Goal: Information Seeking & Learning: Learn about a topic

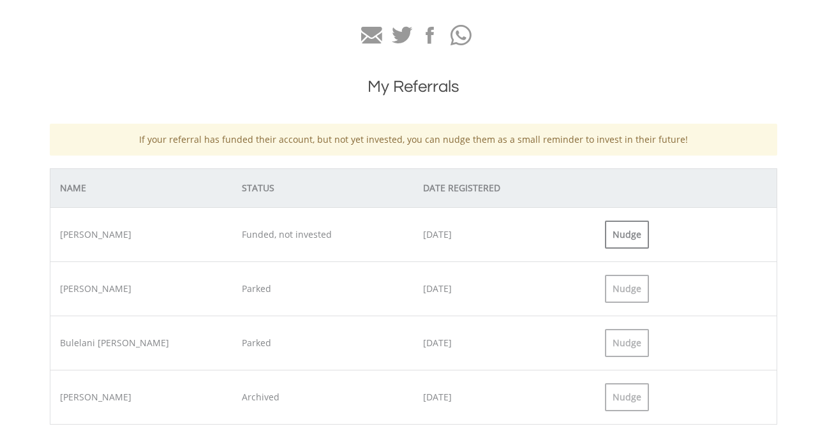
scroll to position [459, 0]
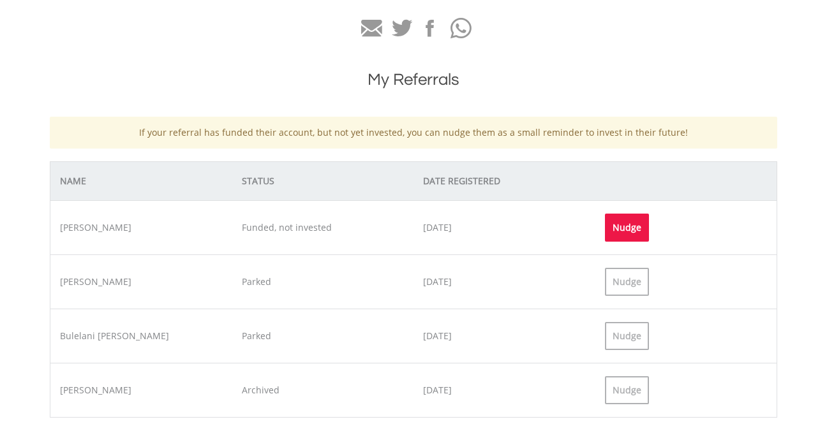
click at [631, 226] on div "Nudge" at bounding box center [627, 228] width 44 height 28
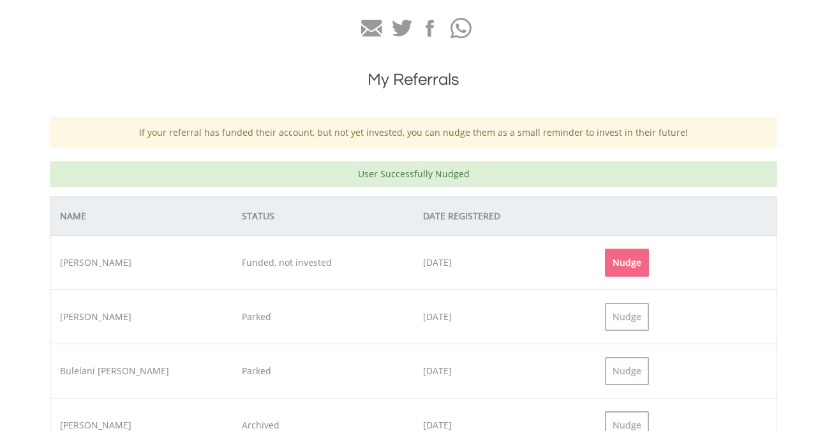
scroll to position [621, 0]
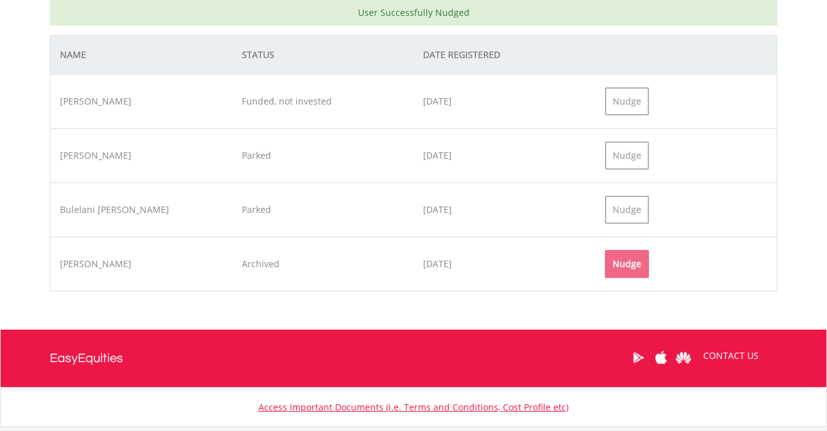
click at [634, 269] on div "Nudge" at bounding box center [627, 264] width 44 height 28
click at [631, 272] on div "Nudge" at bounding box center [627, 264] width 44 height 28
click at [631, 262] on div "Nudge" at bounding box center [627, 264] width 44 height 28
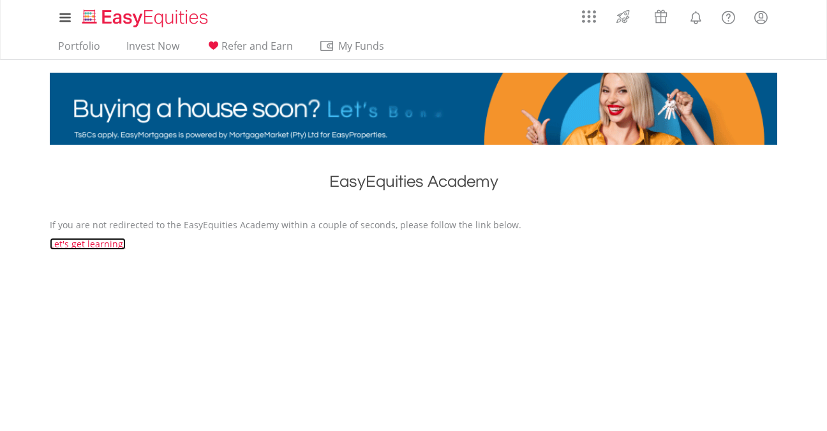
click at [73, 247] on link "Let's get learning!" at bounding box center [88, 244] width 76 height 12
